Goal: Transaction & Acquisition: Obtain resource

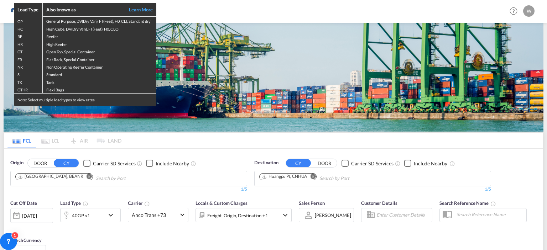
click at [192, 8] on div "Load Type Also known as Learn More GP General Purpose, DV(Dry Van), FT(Feet), H…" at bounding box center [273, 125] width 547 height 250
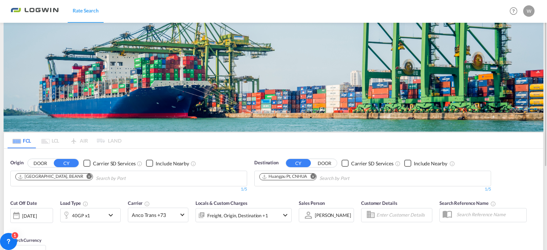
click at [313, 177] on md-icon "Remove" at bounding box center [312, 176] width 5 height 5
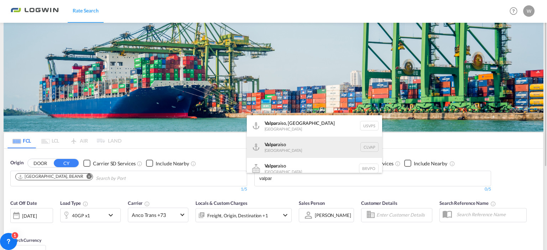
type input "valpar"
click at [280, 147] on div "Valpar aiso [GEOGRAPHIC_DATA] CLVAP" at bounding box center [314, 147] width 135 height 21
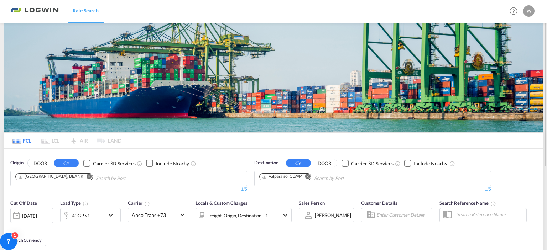
click at [37, 215] on div "[DATE]" at bounding box center [29, 216] width 15 height 6
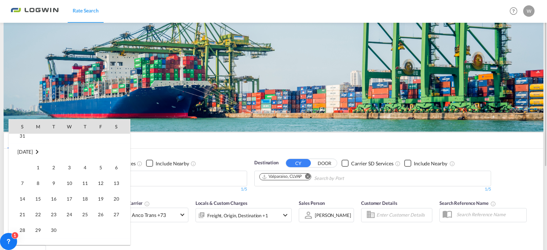
scroll to position [369, 0]
click at [38, 169] on span "1" at bounding box center [38, 166] width 14 height 14
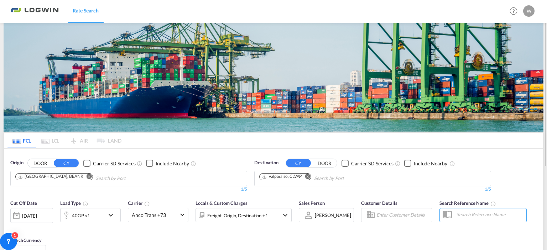
click at [108, 214] on md-icon "icon-chevron-down" at bounding box center [112, 215] width 12 height 9
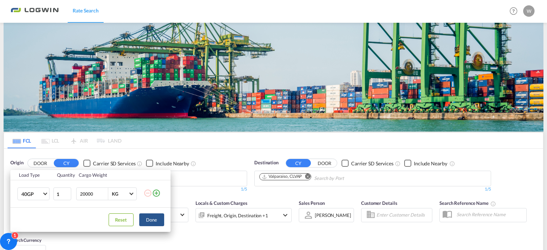
click at [157, 193] on md-icon "icon-plus-circle-outline" at bounding box center [156, 193] width 9 height 9
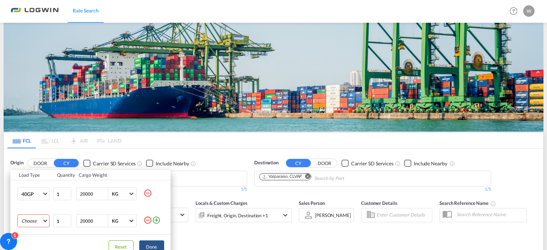
click at [45, 221] on md-select "Choose 20GP 40GP 40HC 45HC 20RE 40RE 40HR 20OT 40OT 20FR 40FR 40NR 20NR 45S 20T…" at bounding box center [33, 221] width 32 height 13
click at [32, 164] on md-option "20GP" at bounding box center [39, 164] width 48 height 17
click at [149, 243] on button "Done" at bounding box center [151, 247] width 25 height 13
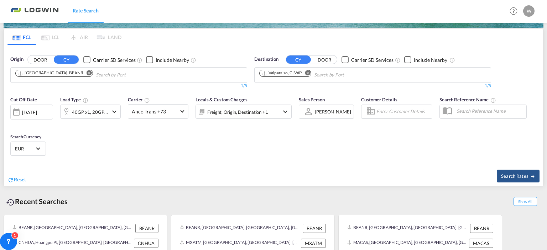
scroll to position [106, 0]
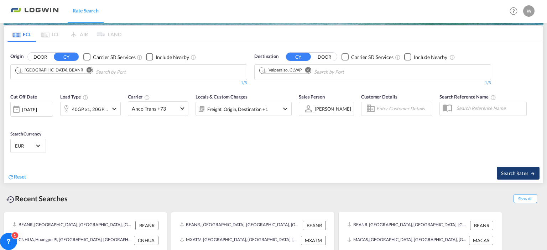
click at [513, 170] on span "Search Rates" at bounding box center [518, 173] width 34 height 6
type input "BEANR to CLVAP / [DATE]"
